Goal: Task Accomplishment & Management: Complete application form

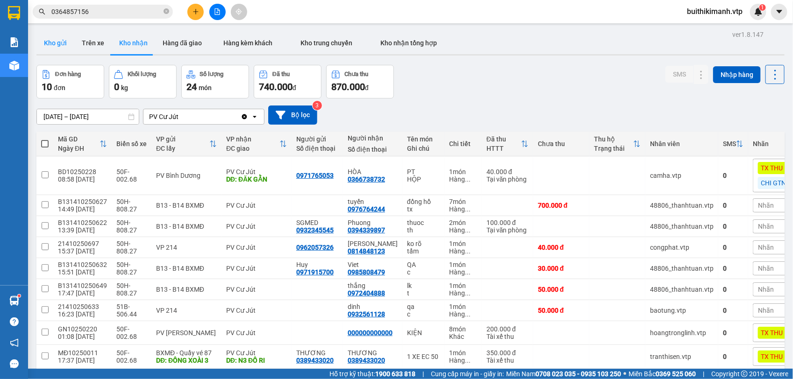
click at [58, 42] on button "Kho gửi" at bounding box center [55, 43] width 38 height 22
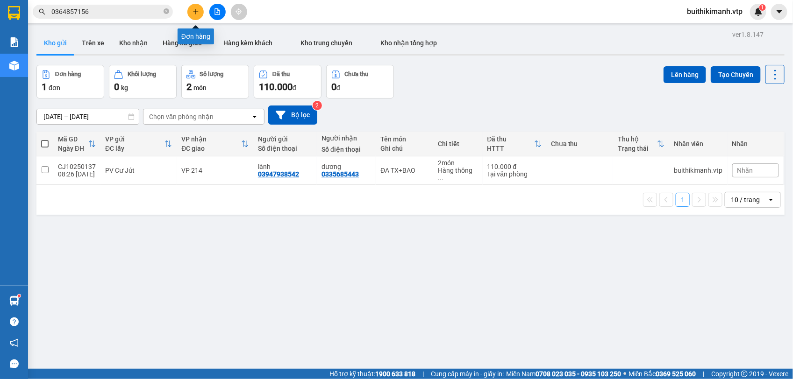
click at [195, 15] on button at bounding box center [195, 12] width 16 height 16
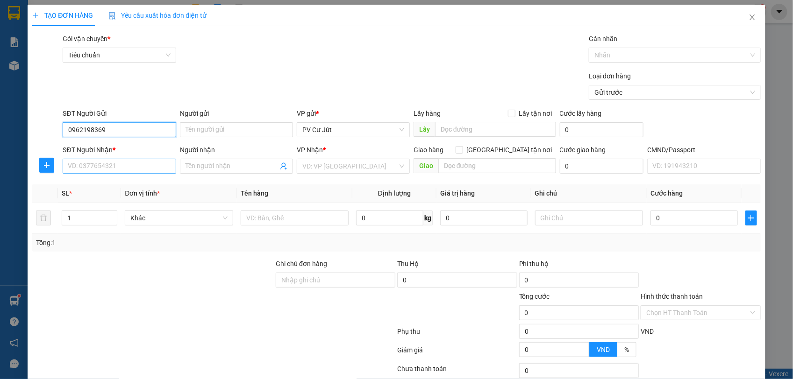
type input "0962198369"
click at [149, 166] on input "SĐT Người Nhận *" at bounding box center [119, 166] width 113 height 15
type input "0355484999"
click at [220, 171] on input "Người nhận" at bounding box center [231, 166] width 92 height 10
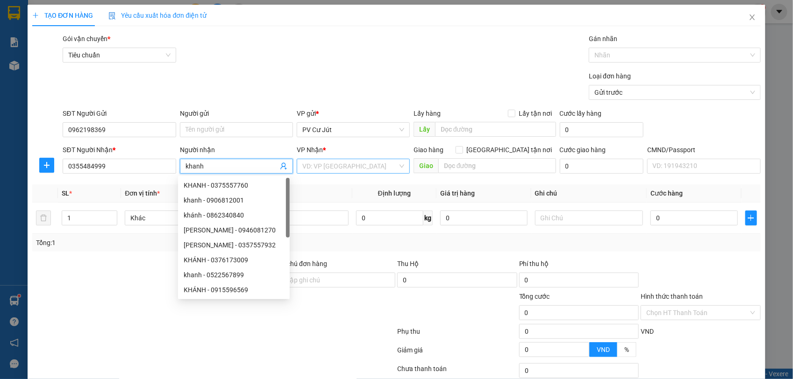
type input "khanh"
click at [367, 166] on input "search" at bounding box center [349, 166] width 95 height 14
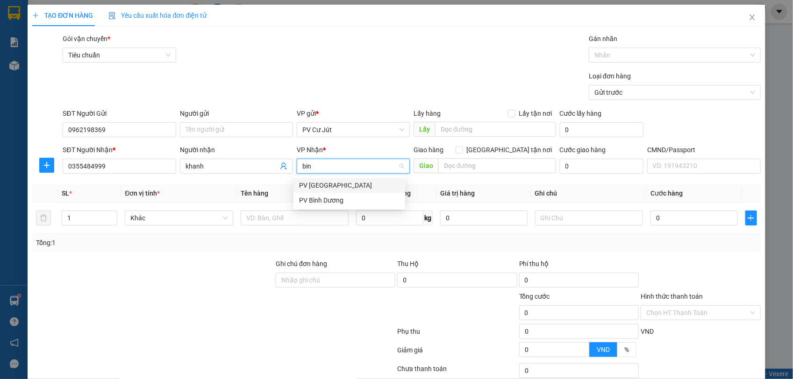
type input "binh"
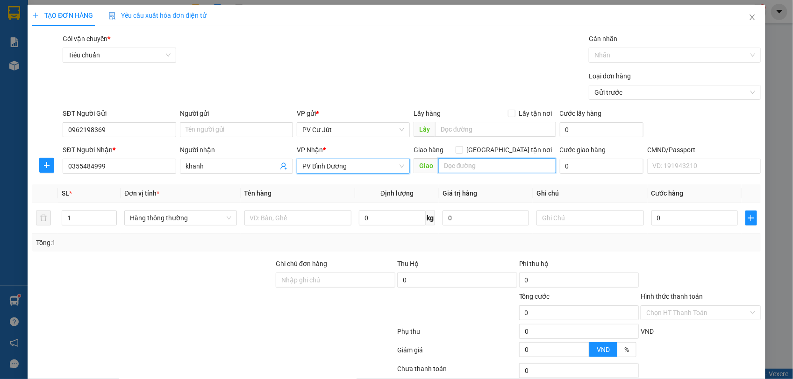
click at [449, 166] on input "text" at bounding box center [497, 165] width 118 height 15
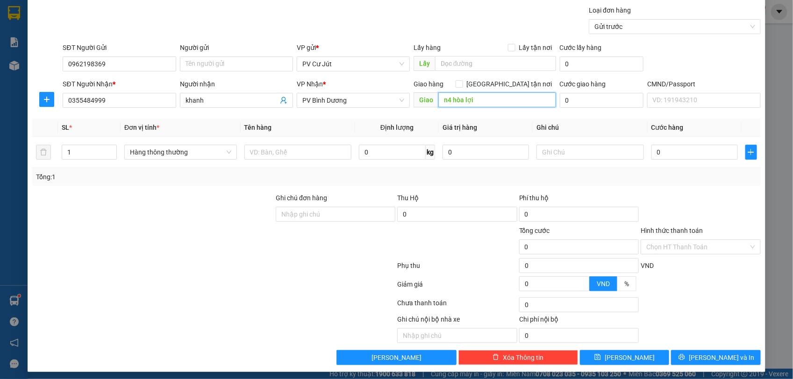
scroll to position [71, 0]
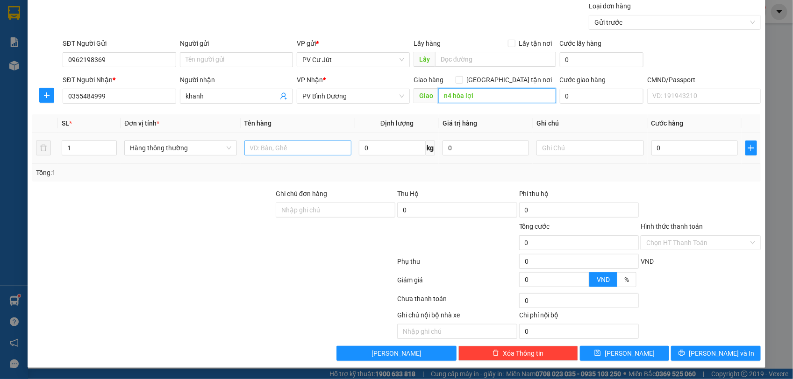
type input "n4 hòa lợi"
click at [313, 149] on input "text" at bounding box center [297, 148] width 107 height 15
type input "t"
click at [667, 149] on input "0" at bounding box center [694, 148] width 86 height 15
click at [306, 148] on input "text" at bounding box center [297, 148] width 107 height 15
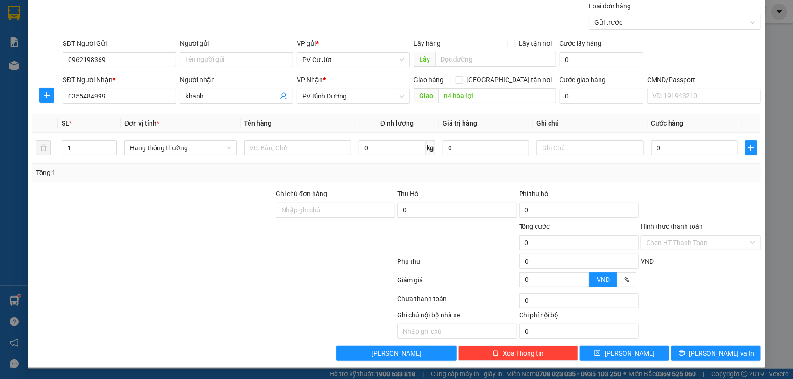
click at [326, 177] on div "Tổng: 1" at bounding box center [396, 173] width 720 height 10
click at [286, 149] on input "text" at bounding box center [297, 148] width 107 height 15
type input "q"
type input "t"
type input "tx đen"
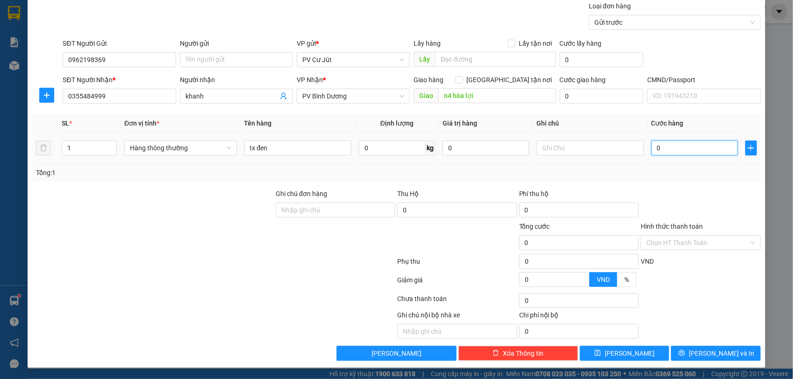
click at [661, 151] on input "0" at bounding box center [694, 148] width 86 height 15
click at [651, 146] on input "0" at bounding box center [694, 148] width 86 height 15
click at [651, 149] on input "0" at bounding box center [694, 148] width 86 height 15
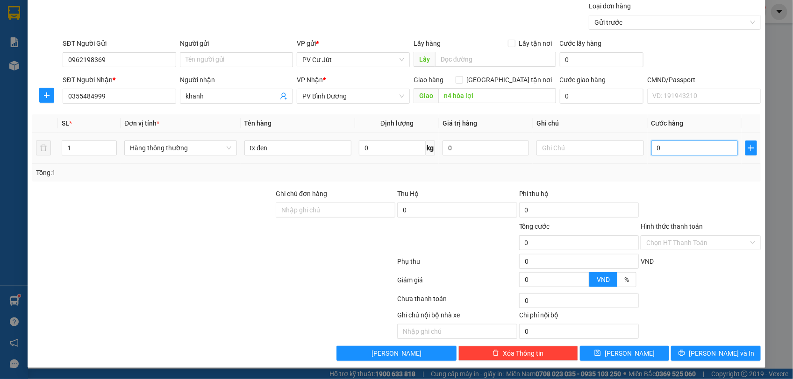
click at [651, 149] on input "0" at bounding box center [694, 148] width 86 height 15
click at [647, 135] on td "0" at bounding box center [694, 148] width 94 height 31
click at [651, 149] on input "0" at bounding box center [694, 148] width 86 height 15
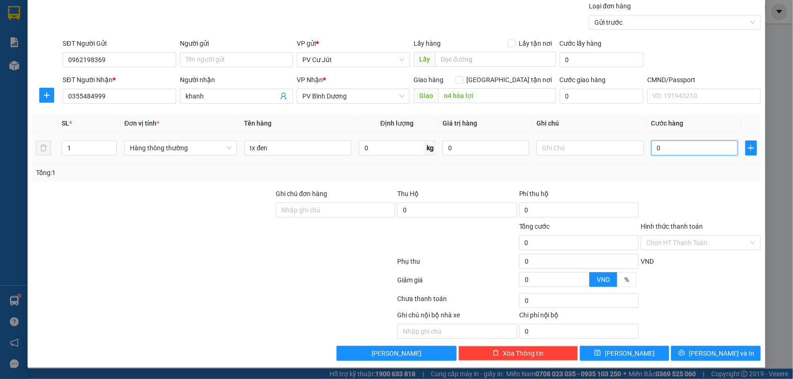
click at [651, 145] on input "0" at bounding box center [694, 148] width 86 height 15
type input "30"
type input "300"
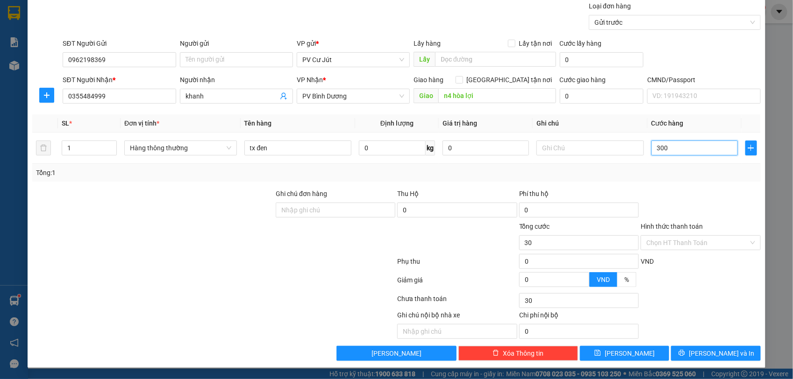
type input "300"
type input "3.000"
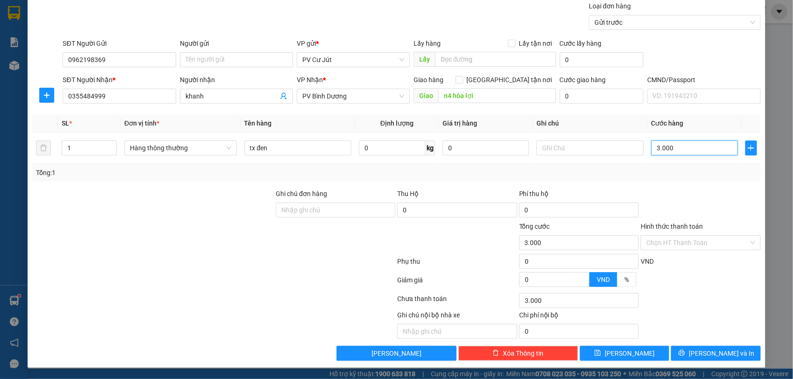
type input "33.000"
click at [678, 347] on button "[PERSON_NAME] và In" at bounding box center [715, 353] width 89 height 15
type input "3.000.000"
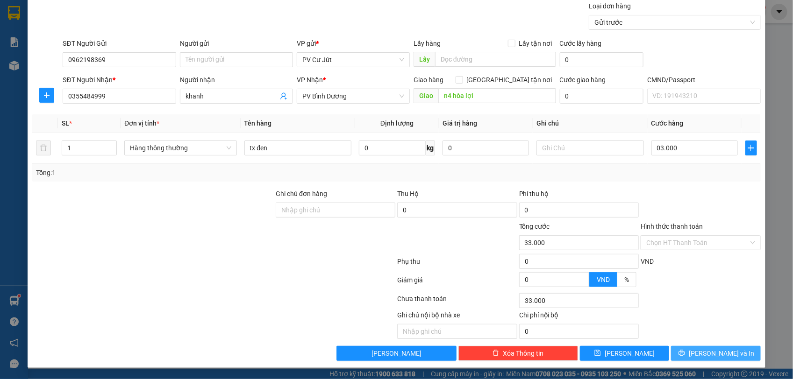
type input "3.000.000"
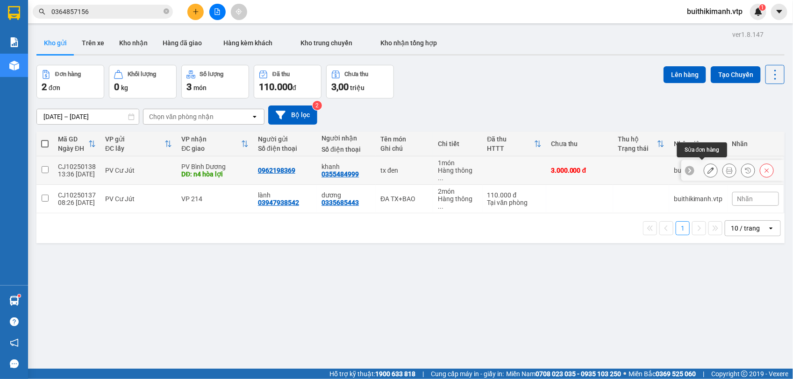
click at [707, 171] on icon at bounding box center [710, 170] width 7 height 7
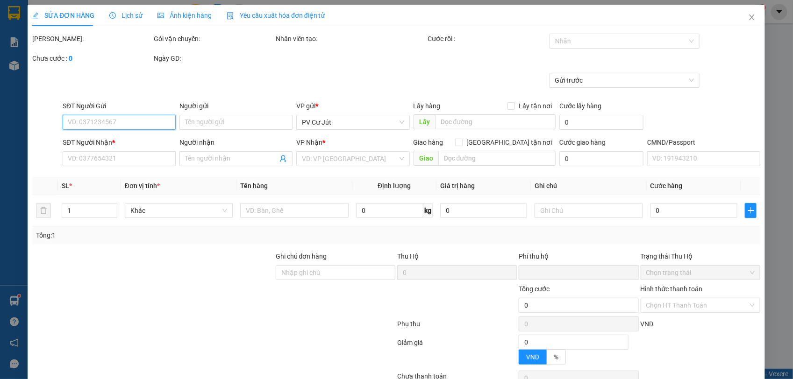
type input "0962198369"
type input "0355484999"
type input "khanh"
type input "n4 hòa lợi"
type input "0"
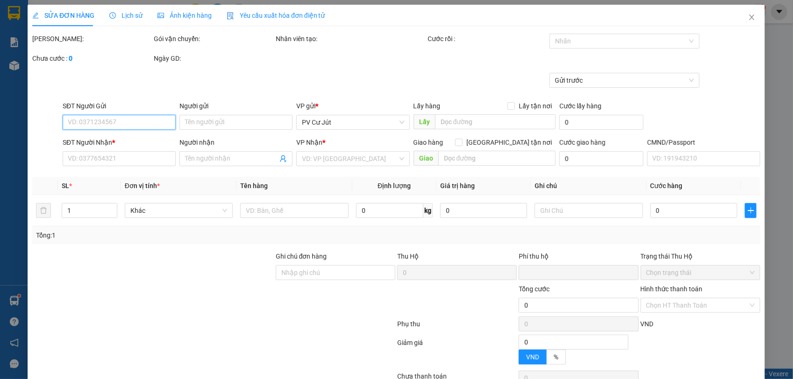
type input "3.000.000"
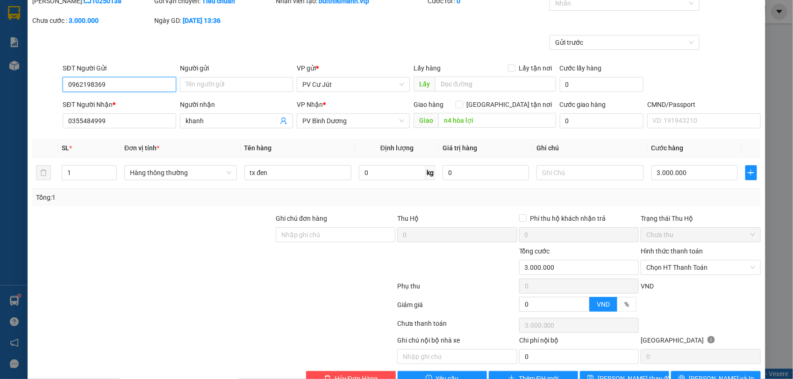
scroll to position [58, 0]
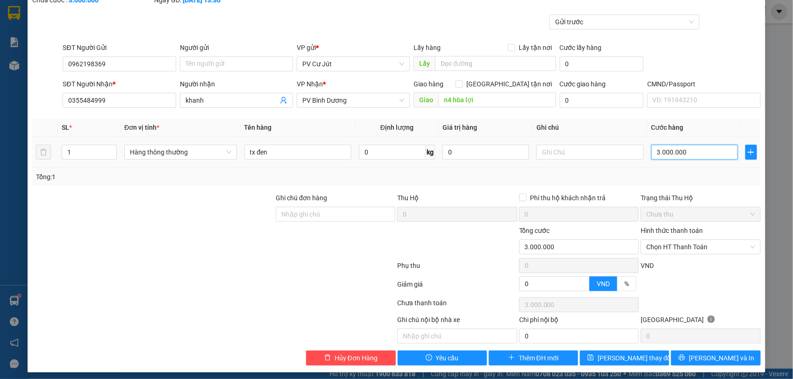
click at [697, 157] on input "3.000.000" at bounding box center [694, 152] width 86 height 15
click at [697, 152] on input "3.000.000" at bounding box center [694, 152] width 86 height 15
type input "300.000"
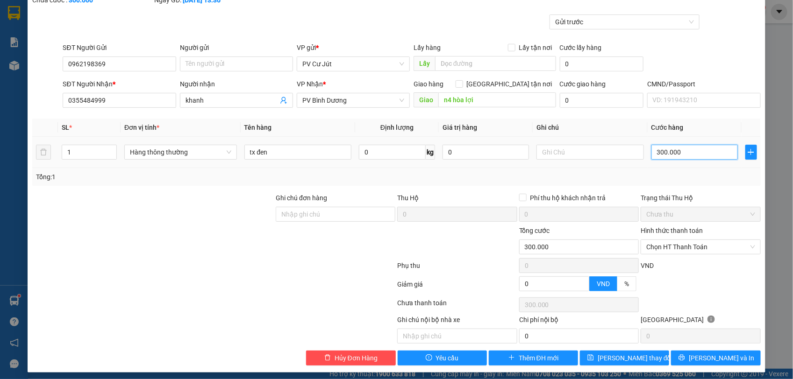
type input "30.000"
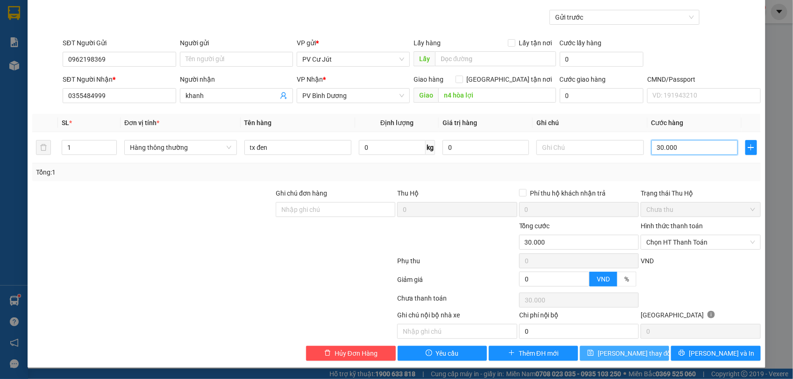
type input "30.000"
click at [625, 354] on span "[PERSON_NAME] thay đổi" at bounding box center [634, 353] width 75 height 10
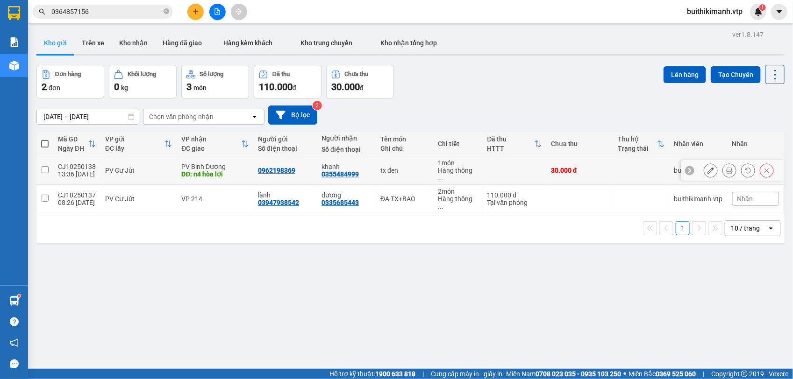
drag, startPoint x: 356, startPoint y: 170, endPoint x: 319, endPoint y: 175, distance: 37.3
click at [319, 175] on td "khanh 0355484999" at bounding box center [346, 170] width 59 height 28
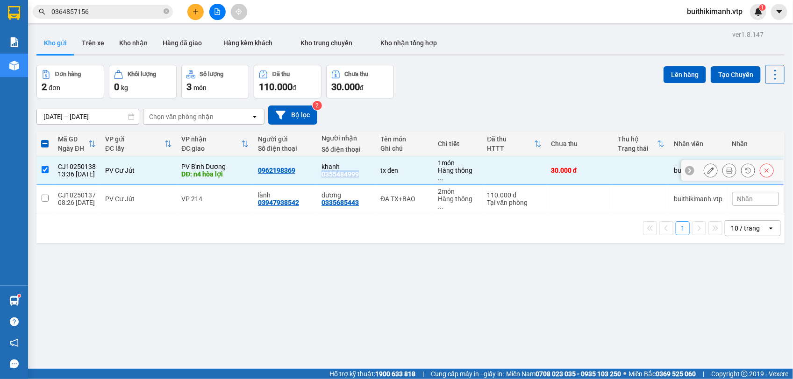
drag, startPoint x: 357, startPoint y: 171, endPoint x: 318, endPoint y: 174, distance: 39.8
click at [321, 174] on div "khanh 0355484999" at bounding box center [346, 170] width 50 height 15
checkbox input "false"
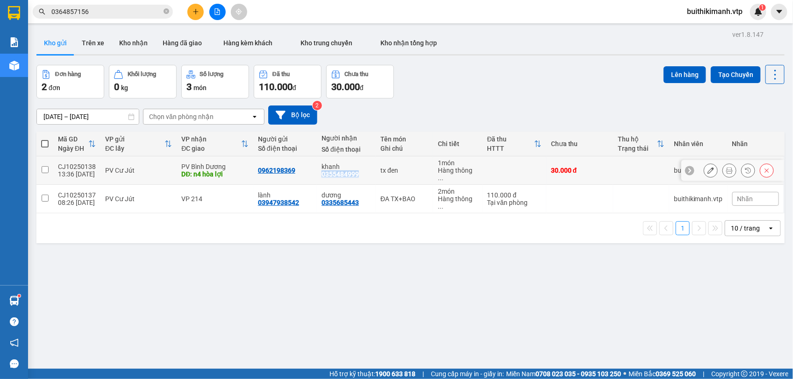
copy div "0355484999"
drag, startPoint x: 119, startPoint y: 3, endPoint x: 31, endPoint y: 1, distance: 88.3
click at [31, 1] on section "Kết quả tìm kiếm ( 2 ) Bộ lọc Mã ĐH Trạng thái Món hàng Thu hộ Tổng cước Chưa c…" at bounding box center [396, 189] width 793 height 379
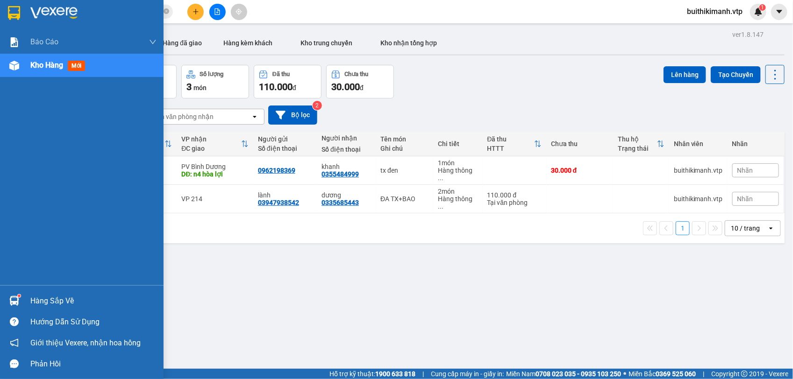
drag, startPoint x: 31, startPoint y: 1, endPoint x: 162, endPoint y: 15, distance: 132.0
click at [162, 15] on div at bounding box center [82, 15] width 164 height 30
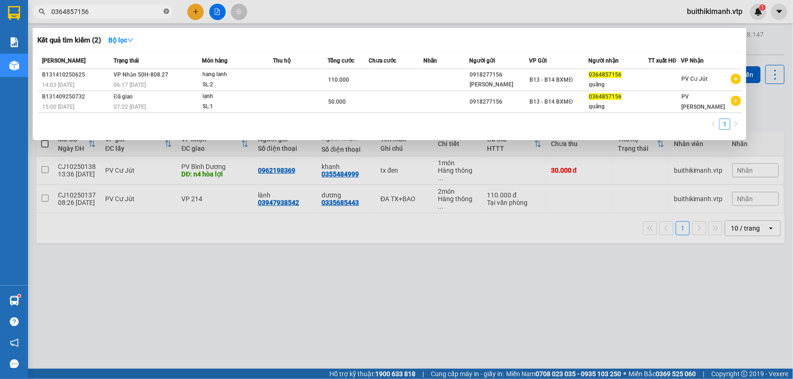
click at [166, 15] on span at bounding box center [167, 11] width 6 height 9
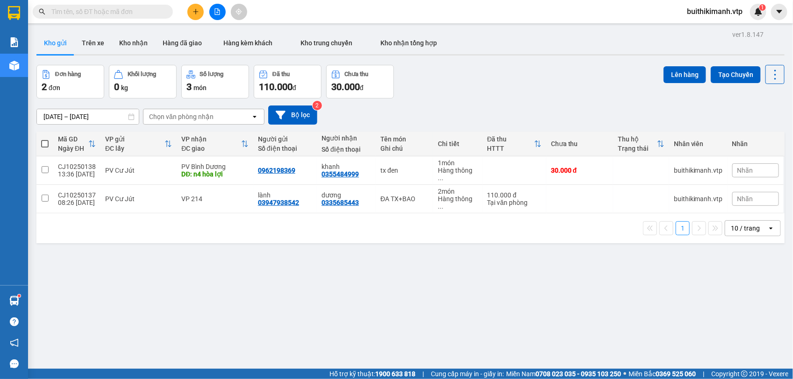
paste input "0355484999"
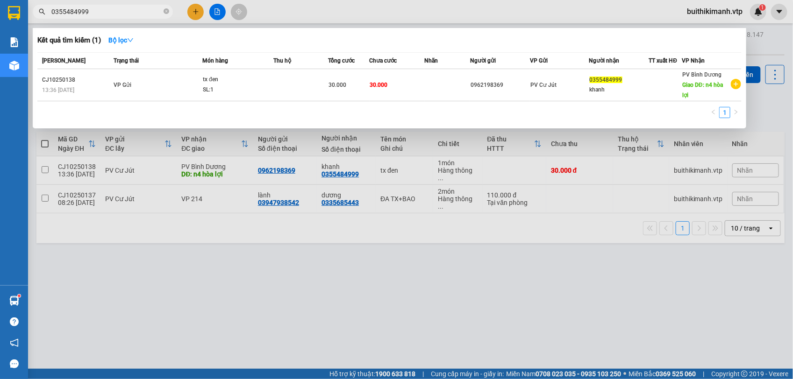
type input "0355484999"
click at [338, 260] on div at bounding box center [396, 189] width 793 height 379
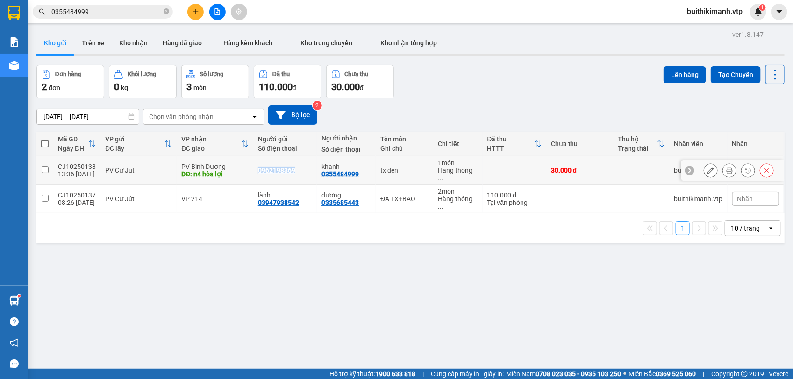
drag, startPoint x: 288, startPoint y: 165, endPoint x: 252, endPoint y: 171, distance: 36.4
click at [253, 171] on td "0962198369" at bounding box center [285, 170] width 64 height 28
checkbox input "true"
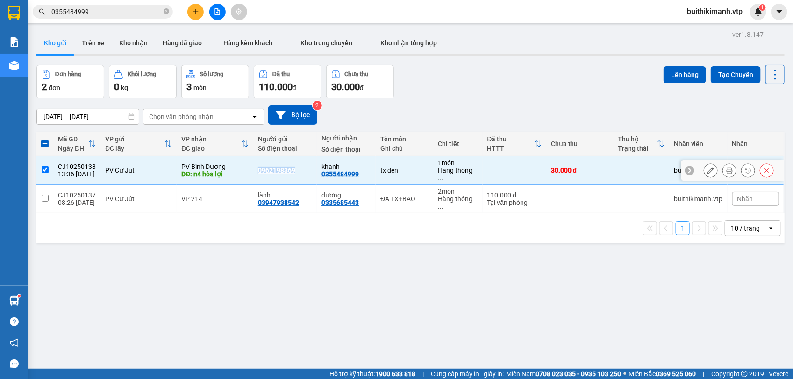
copy div "0962198369"
click at [164, 9] on icon "close-circle" at bounding box center [167, 11] width 6 height 6
click at [164, 9] on span at bounding box center [167, 12] width 6 height 10
drag, startPoint x: 164, startPoint y: 9, endPoint x: 155, endPoint y: 11, distance: 9.0
click at [155, 11] on input "text" at bounding box center [106, 12] width 110 height 10
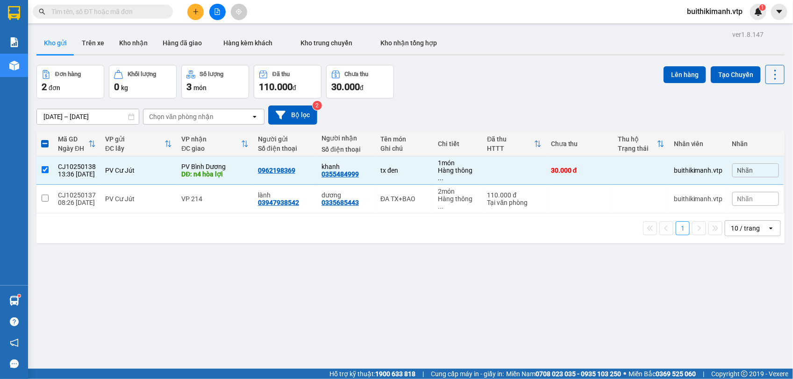
paste input "0962198369"
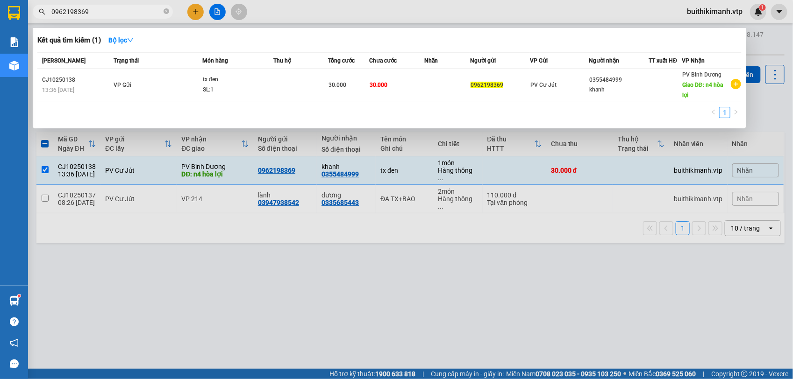
type input "0962198369"
click at [342, 264] on div at bounding box center [396, 189] width 793 height 379
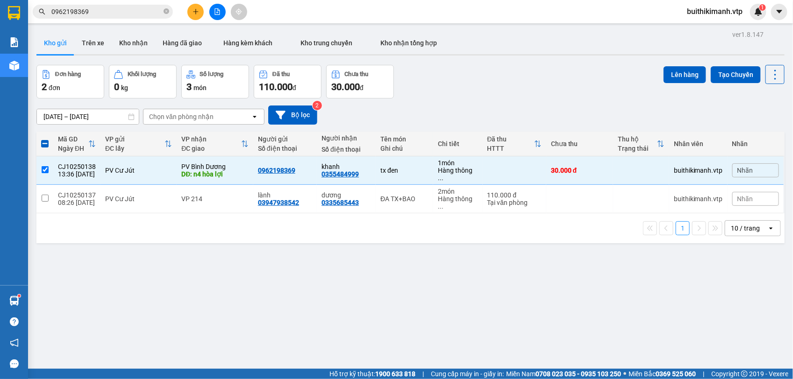
click at [404, 230] on div "ver 1.8.147 Kho gửi Trên xe Kho nhận Hàng đã giao Hàng kèm khách Kho trung chuy…" at bounding box center [410, 217] width 755 height 379
click at [421, 169] on div "tx đen" at bounding box center [404, 170] width 48 height 7
checkbox input "false"
